Goal: Transaction & Acquisition: Purchase product/service

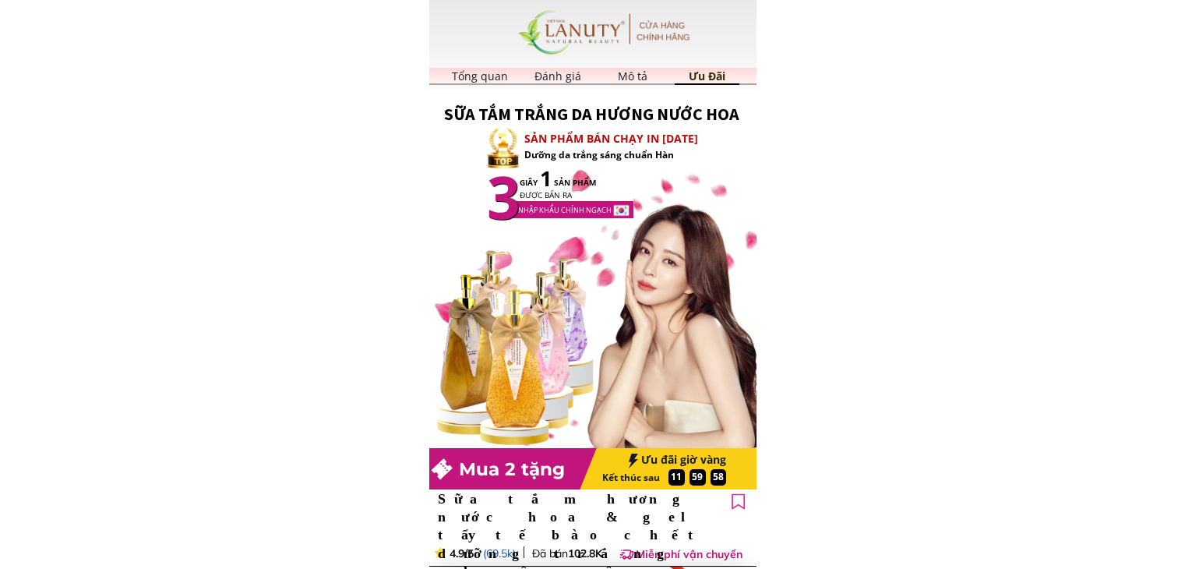
type input "chiến"
type input "0868818198"
type input "575 [PERSON_NAME]"
type input "chiến"
type input "0868818198"
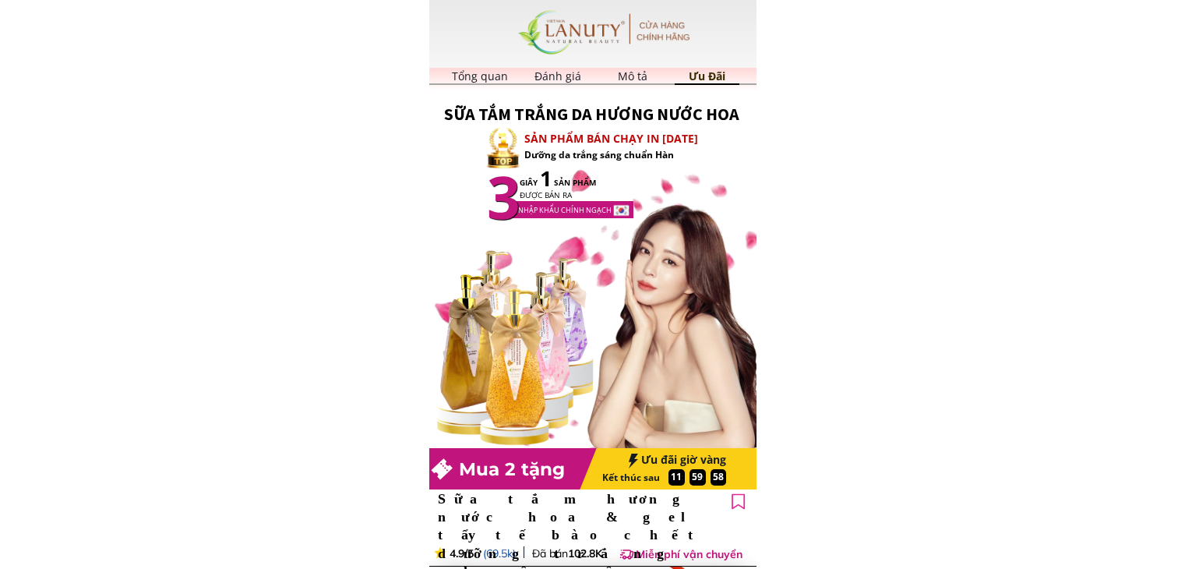
type input "575 [PERSON_NAME]"
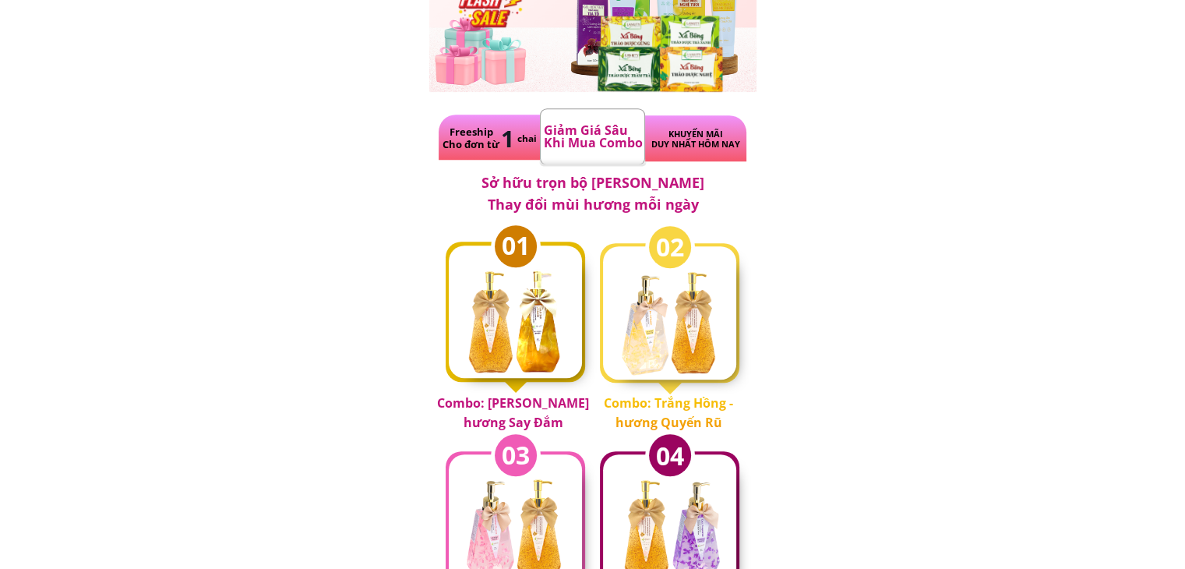
scroll to position [882, 0]
click at [516, 312] on div at bounding box center [526, 303] width 83 height 152
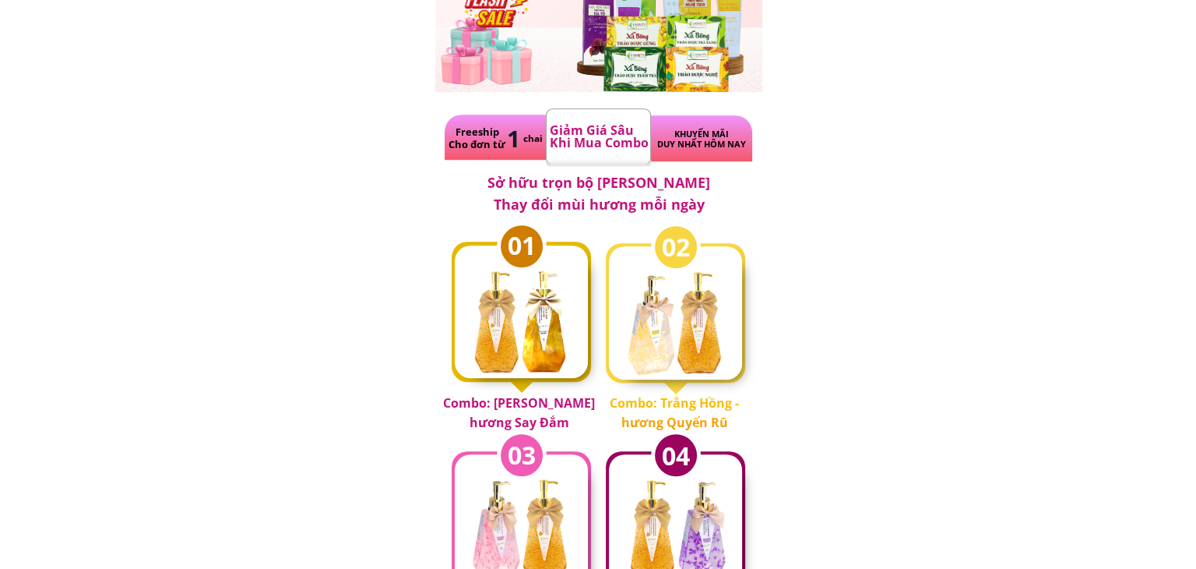
scroll to position [0, 0]
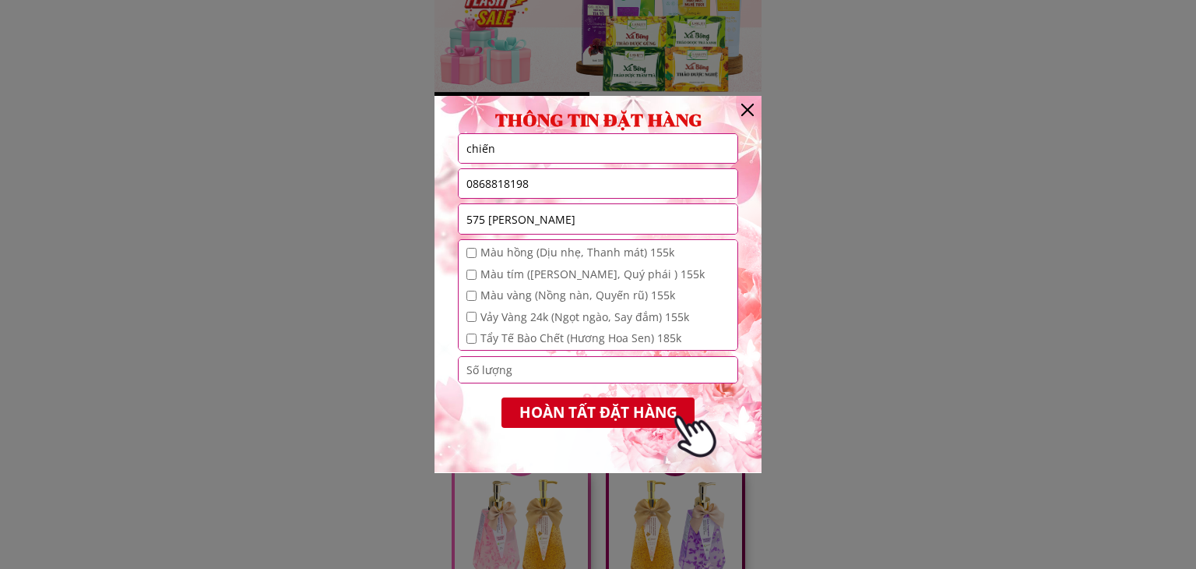
click at [535, 155] on input "chiến" at bounding box center [598, 148] width 271 height 29
type input "c"
type input "[PERSON_NAME]"
click at [548, 181] on input "0868818198" at bounding box center [598, 183] width 271 height 28
type input "0868818198"
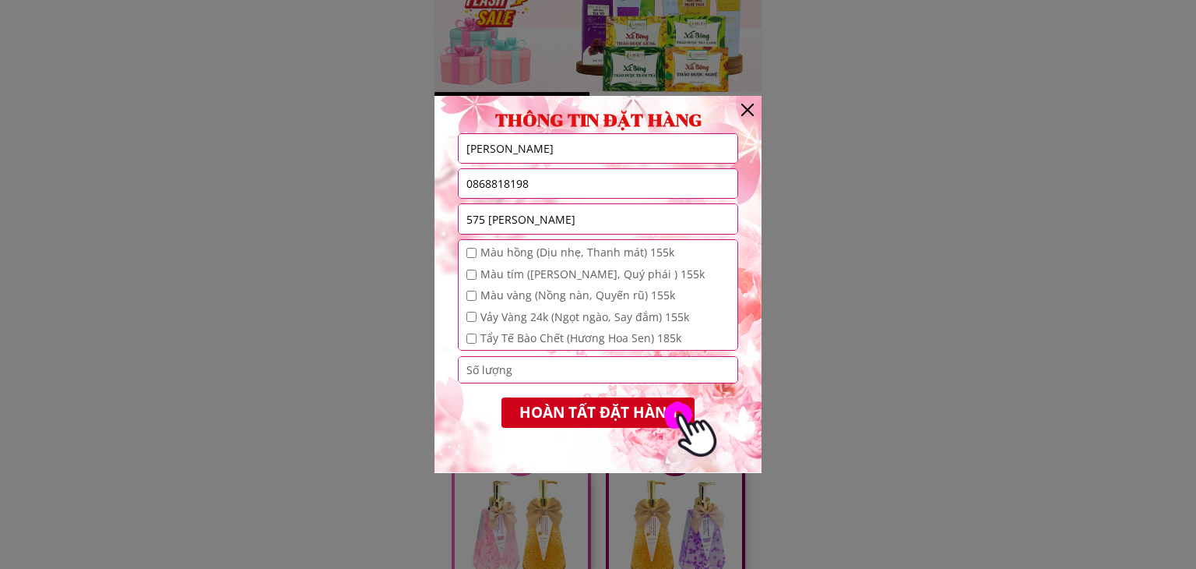
click at [573, 212] on input "575 [PERSON_NAME]" at bounding box center [598, 219] width 271 height 30
type input "5"
type input "cầu cao ông lãnh hcm"
click at [471, 277] on input "checkbox" at bounding box center [472, 274] width 10 height 10
checkbox input "true"
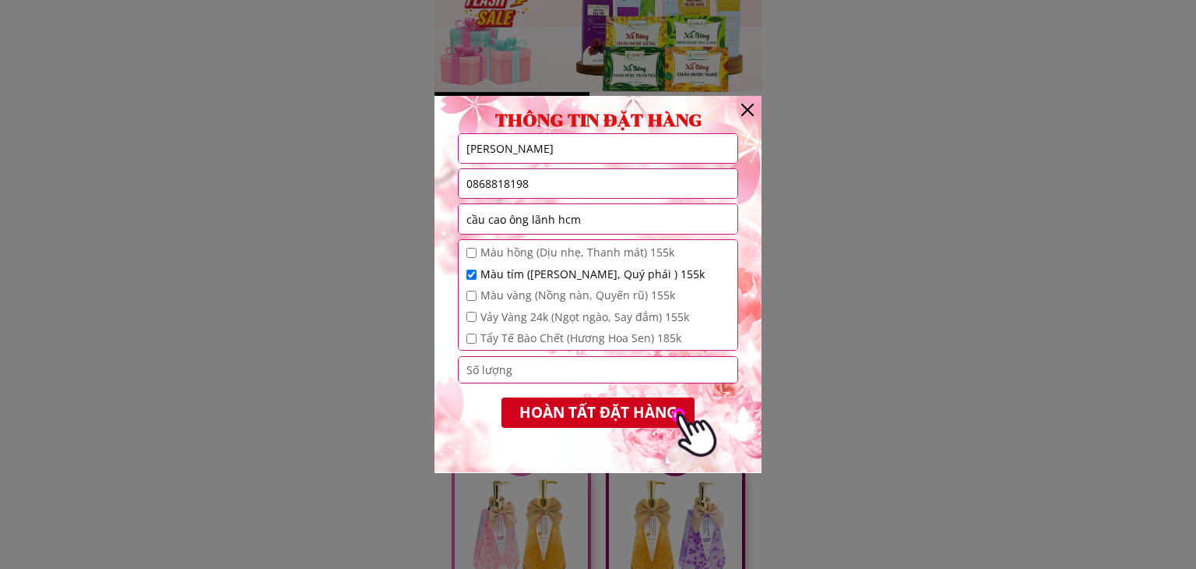
click at [469, 318] on input "checkbox" at bounding box center [472, 317] width 10 height 10
checkbox input "true"
click at [470, 365] on input "number" at bounding box center [598, 369] width 271 height 25
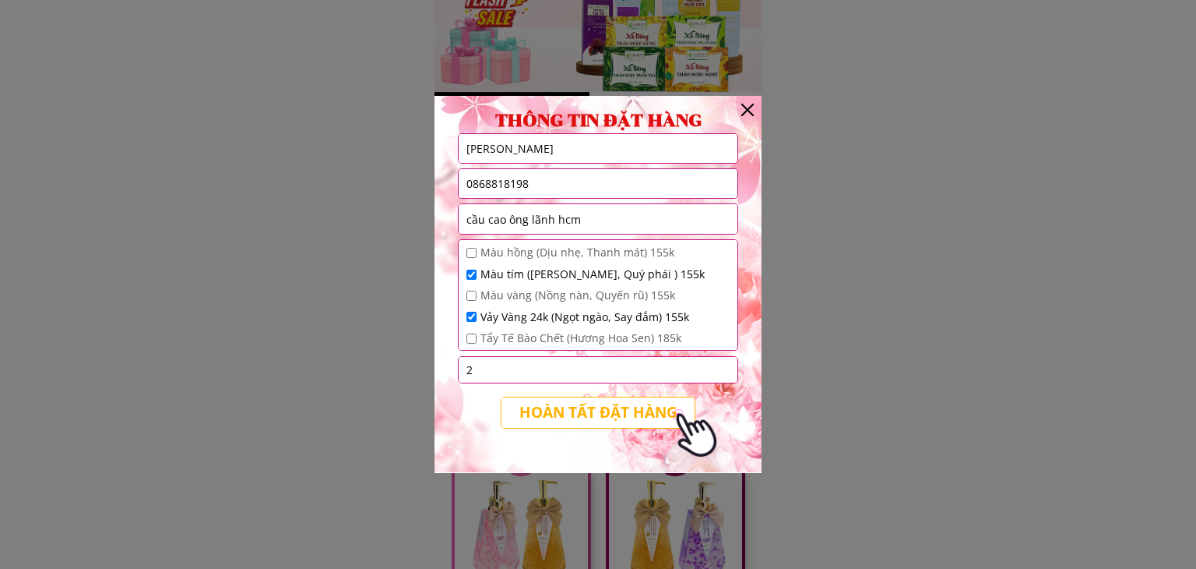
type input "2"
click at [553, 409] on p "HOÀN TẤT ĐẶT HÀNG" at bounding box center [598, 412] width 193 height 30
